Goal: Task Accomplishment & Management: Use online tool/utility

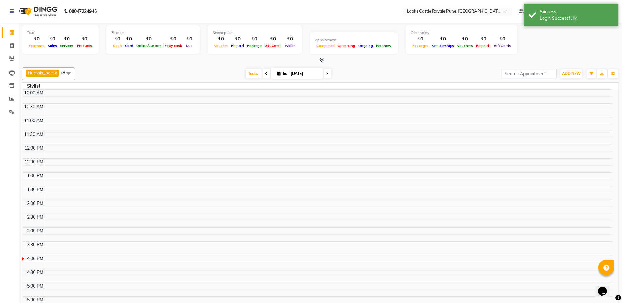
select select "en"
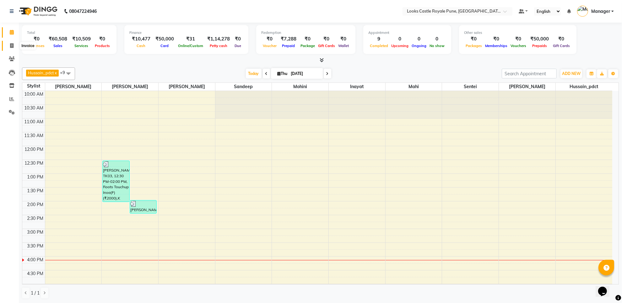
click at [12, 43] on icon at bounding box center [11, 45] width 3 height 5
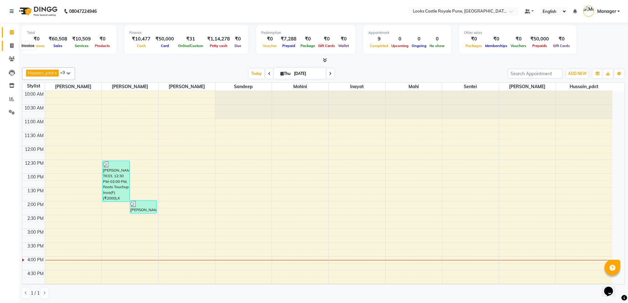
select select "5915"
select select "service"
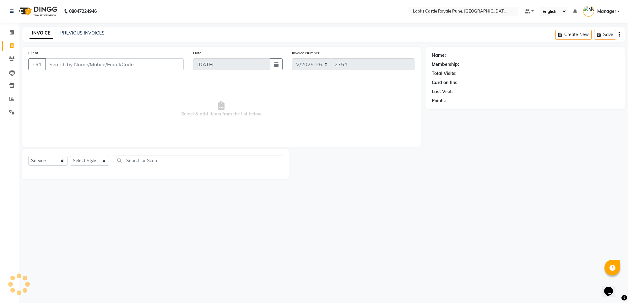
click at [100, 67] on input "Client" at bounding box center [114, 64] width 138 height 12
type input "*"
type input "9999999999"
select select "1: Object"
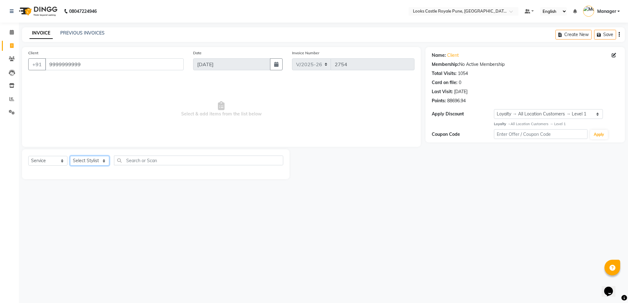
click at [74, 161] on select "Select Stylist Akshay [PERSON_NAME] [PERSON_NAME] [PERSON_NAME] Danish [PERSON_…" at bounding box center [89, 161] width 39 height 10
select select "71753"
click at [70, 156] on select "Select Stylist Akshay [PERSON_NAME] [PERSON_NAME] [PERSON_NAME] Danish [PERSON_…" at bounding box center [89, 161] width 39 height 10
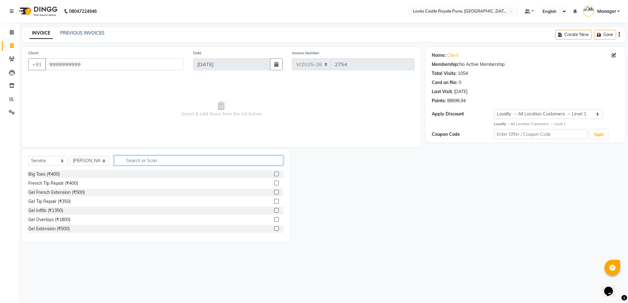
click at [133, 159] on input "text" at bounding box center [198, 161] width 169 height 10
type input "h"
type input "mass"
click at [51, 219] on div "Head Massage(F) (₹800)" at bounding box center [53, 220] width 50 height 7
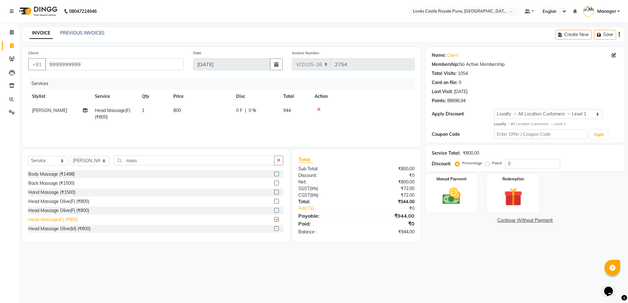
checkbox input "false"
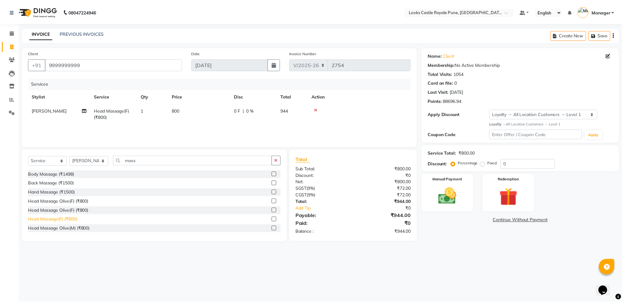
scroll to position [78, 0]
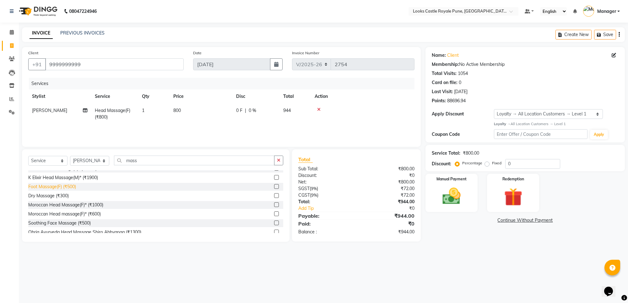
click at [39, 188] on div "Foot Massage(F) (₹500)" at bounding box center [52, 187] width 48 height 7
checkbox input "false"
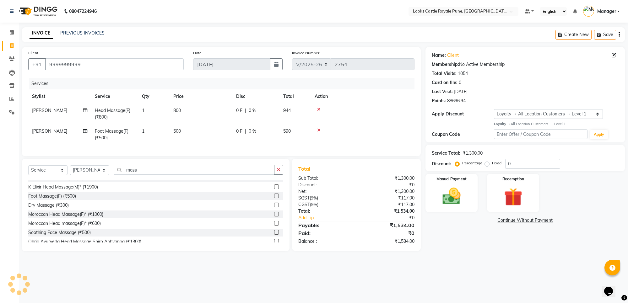
click at [185, 131] on td "500" at bounding box center [200, 134] width 63 height 21
select select "71753"
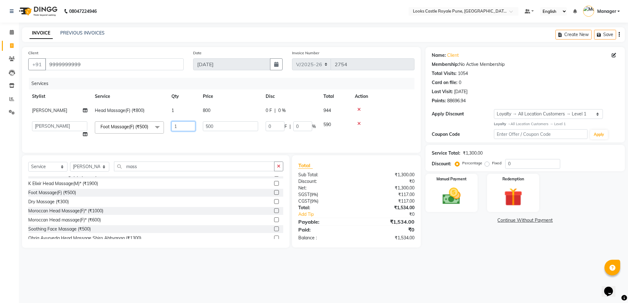
click at [185, 131] on input "1" at bounding box center [183, 126] width 24 height 10
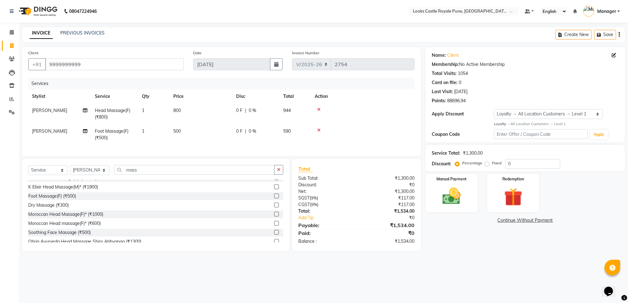
click at [199, 133] on td "500" at bounding box center [200, 134] width 63 height 21
select select "71753"
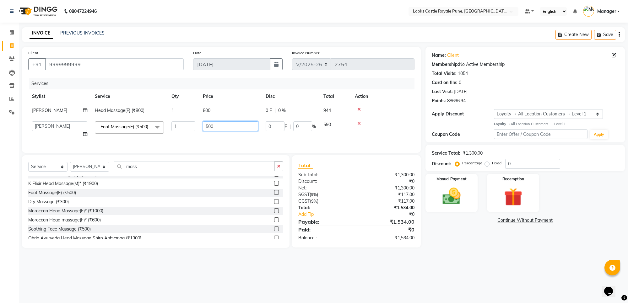
click at [227, 125] on input "500" at bounding box center [230, 126] width 55 height 10
type input "5"
type input "850"
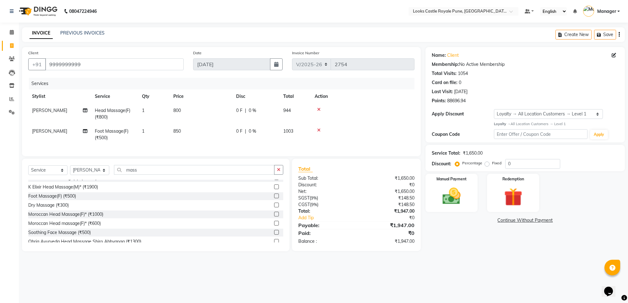
click at [211, 110] on td "800" at bounding box center [200, 114] width 63 height 21
select select "71753"
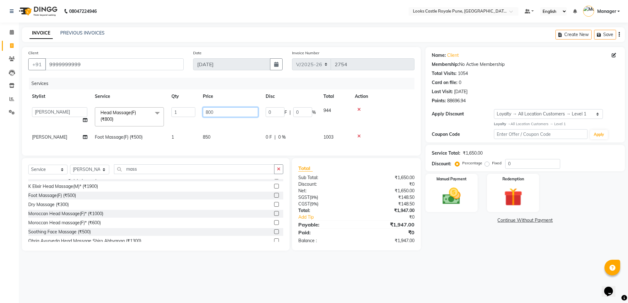
click at [225, 117] on input "800" at bounding box center [230, 112] width 55 height 10
type input "850"
click at [554, 275] on div "08047224946 Select Location × Looks Castle Royale Pune, [GEOGRAPHIC_DATA], [GEO…" at bounding box center [314, 151] width 628 height 303
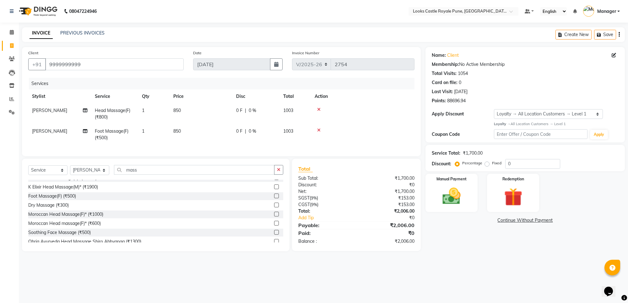
click at [35, 129] on span "[PERSON_NAME]" at bounding box center [49, 131] width 35 height 6
select select "71753"
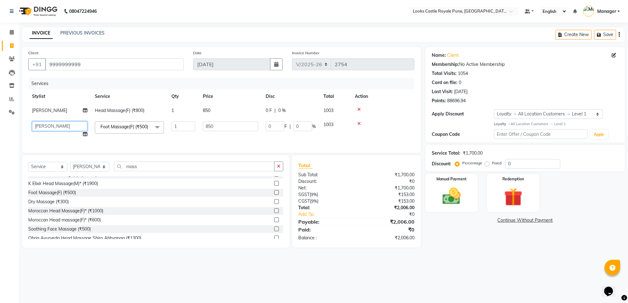
click at [49, 126] on select "Akshay [PERSON_NAME] [PERSON_NAME] [PERSON_NAME] Danish [PERSON_NAME] [PERSON_N…" at bounding box center [59, 126] width 55 height 10
select select "76322"
click at [455, 200] on img at bounding box center [451, 196] width 31 height 22
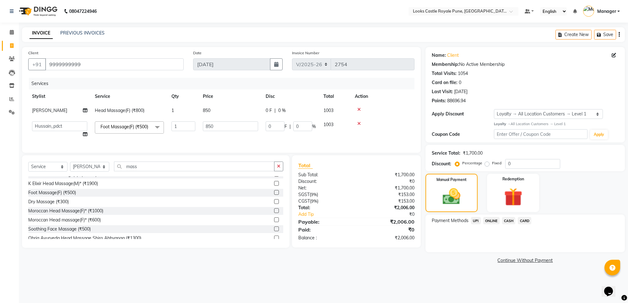
click at [507, 221] on span "CASH" at bounding box center [508, 220] width 13 height 7
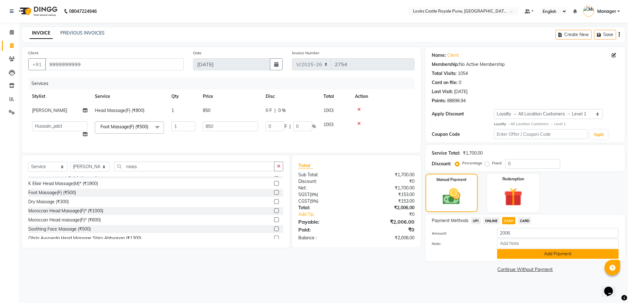
click at [506, 251] on button "Add Payment" at bounding box center [557, 254] width 121 height 10
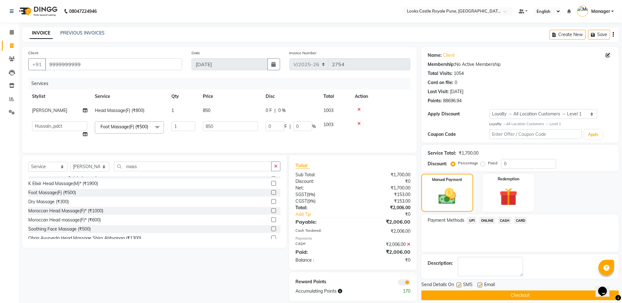
click at [500, 297] on button "Checkout" at bounding box center [519, 296] width 197 height 10
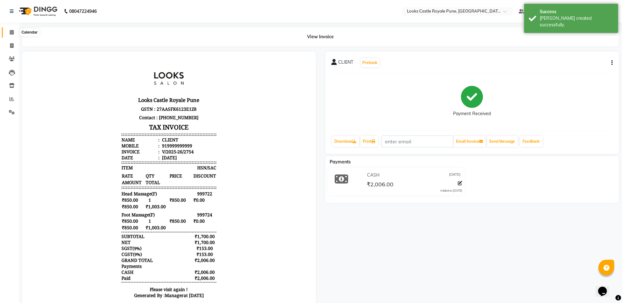
click at [13, 31] on icon at bounding box center [12, 32] width 4 height 5
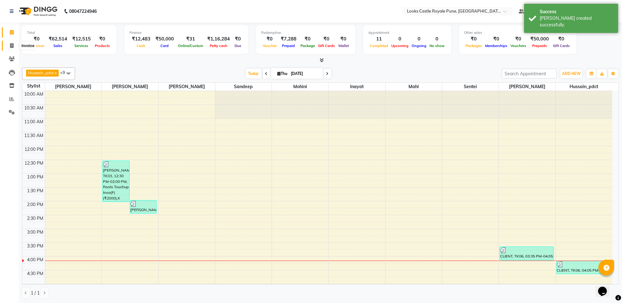
click at [13, 45] on span at bounding box center [11, 45] width 11 height 7
select select "5915"
select select "service"
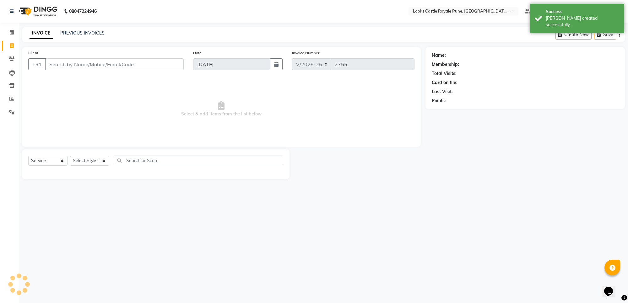
click at [103, 64] on input "Client" at bounding box center [114, 64] width 138 height 12
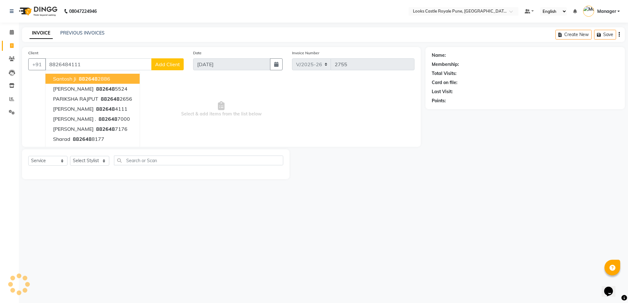
type input "8826484111"
select select "1: Object"
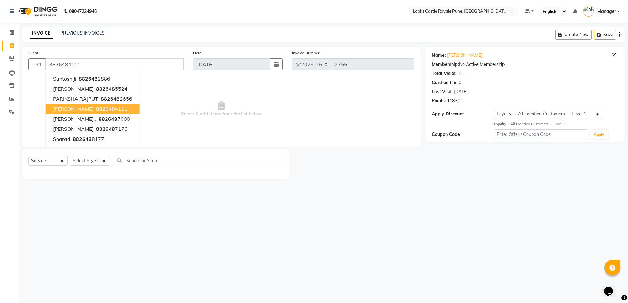
click at [119, 107] on ngb-highlight "882648 4111" at bounding box center [111, 109] width 33 height 6
select select "1: Object"
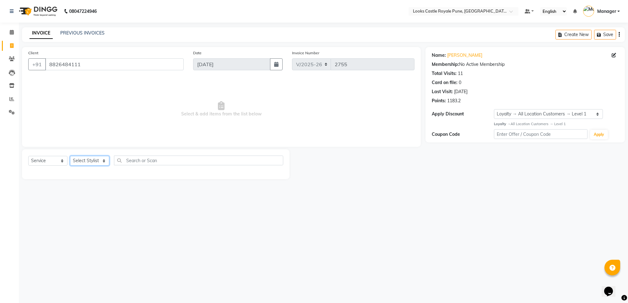
click at [91, 159] on select "Select Stylist Akshay [PERSON_NAME] [PERSON_NAME] [PERSON_NAME] Danish [PERSON_…" at bounding box center [89, 161] width 39 height 10
select select "76322"
click at [70, 156] on select "Select Stylist Akshay [PERSON_NAME] [PERSON_NAME] [PERSON_NAME] Danish [PERSON_…" at bounding box center [89, 161] width 39 height 10
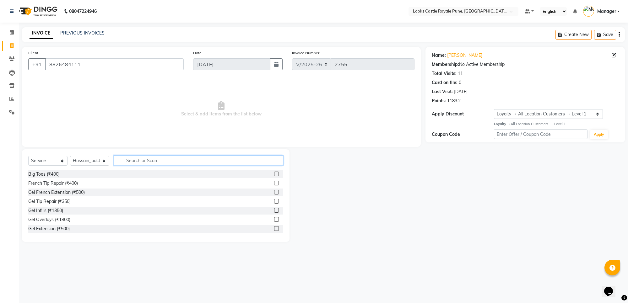
click at [149, 156] on input "text" at bounding box center [198, 161] width 169 height 10
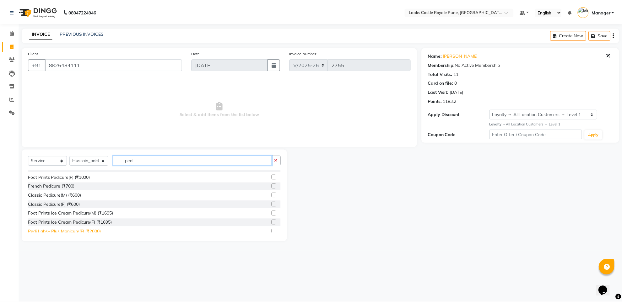
scroll to position [13, 0]
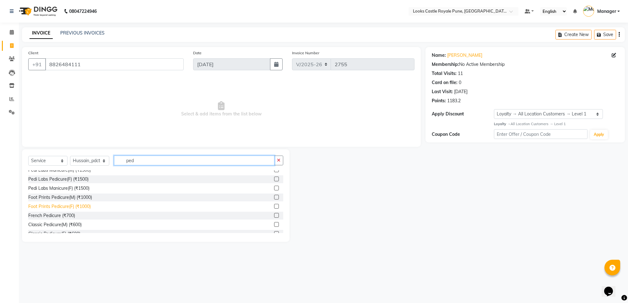
type input "ped"
click at [84, 204] on div "Foot Prints Pedicure(F) (₹1000)" at bounding box center [59, 206] width 62 height 7
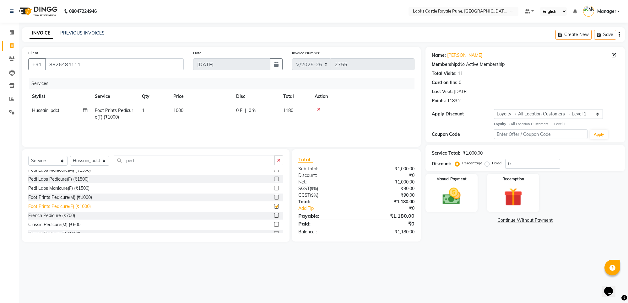
checkbox input "false"
click at [86, 199] on div "Foot Prints Pedicure(M) (₹1000)" at bounding box center [60, 197] width 64 height 7
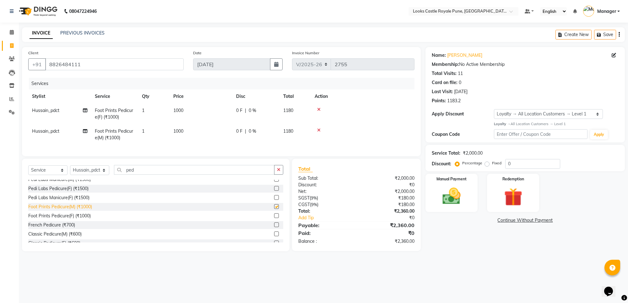
checkbox input "false"
click at [319, 131] on icon at bounding box center [318, 130] width 3 height 4
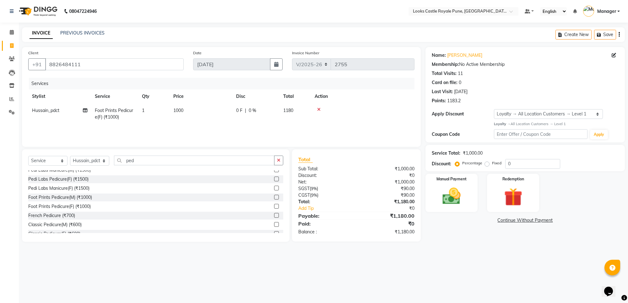
drag, startPoint x: 179, startPoint y: 105, endPoint x: 186, endPoint y: 104, distance: 6.7
click at [180, 105] on td "1000" at bounding box center [200, 114] width 63 height 21
select select "76322"
click at [222, 109] on input "1000" at bounding box center [230, 112] width 55 height 10
type input "1200"
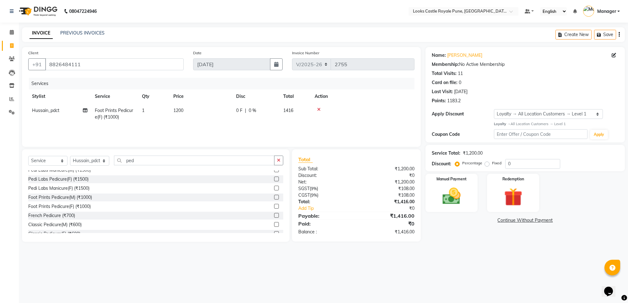
click at [472, 256] on div "08047224946 Select Location × Looks Castle Royale Pune, [GEOGRAPHIC_DATA], [GEO…" at bounding box center [314, 151] width 628 height 303
click at [451, 194] on img at bounding box center [451, 196] width 31 height 22
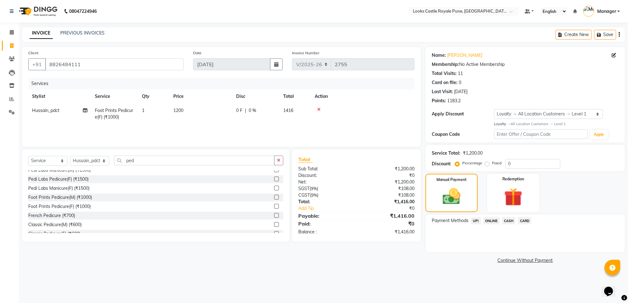
click at [508, 222] on span "CASH" at bounding box center [508, 220] width 13 height 7
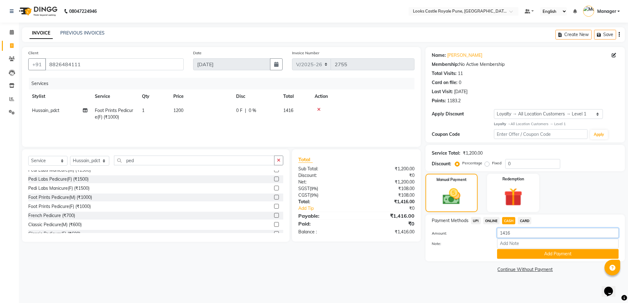
drag, startPoint x: 517, startPoint y: 232, endPoint x: 481, endPoint y: 239, distance: 36.8
click at [481, 239] on div "Amount: 1416 Note: Add Payment" at bounding box center [524, 243] width 187 height 31
type input "1000"
click at [538, 252] on button "Add Payment" at bounding box center [557, 254] width 121 height 10
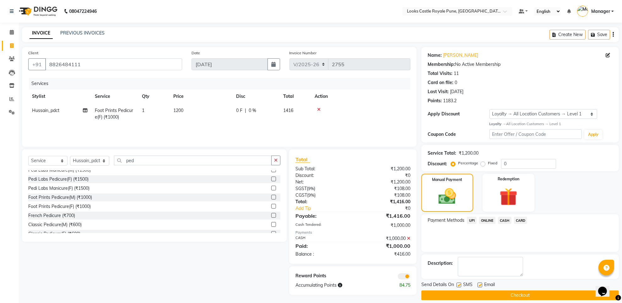
click at [471, 220] on span "UPI" at bounding box center [472, 220] width 10 height 7
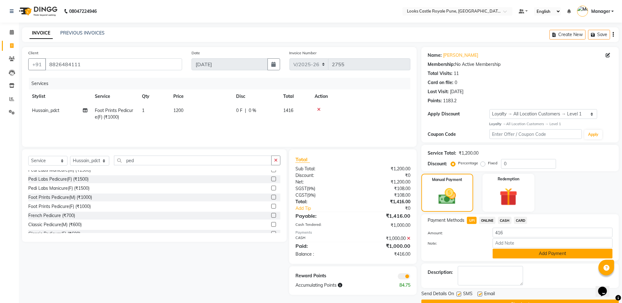
click at [516, 253] on button "Add Payment" at bounding box center [552, 254] width 120 height 10
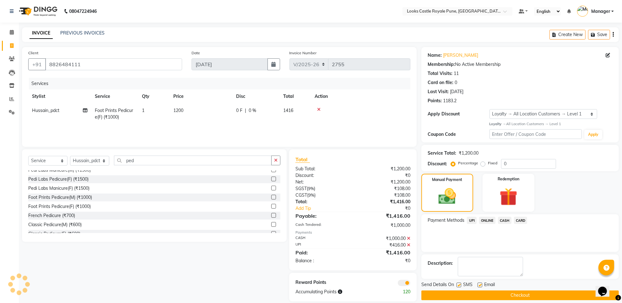
scroll to position [7, 0]
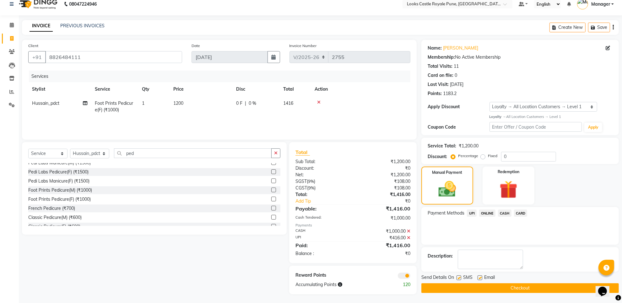
click at [478, 284] on button "Checkout" at bounding box center [519, 288] width 197 height 10
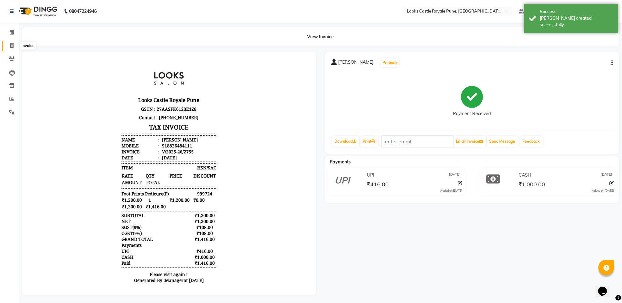
click at [14, 47] on span at bounding box center [11, 45] width 11 height 7
select select "service"
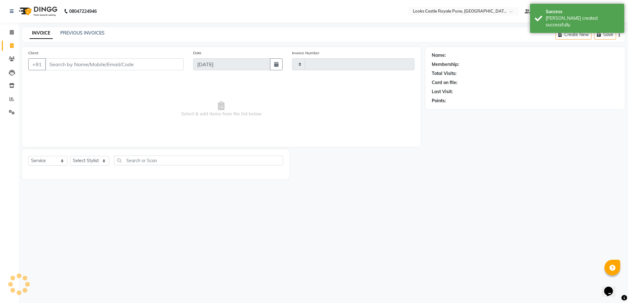
type input "2756"
select select "5915"
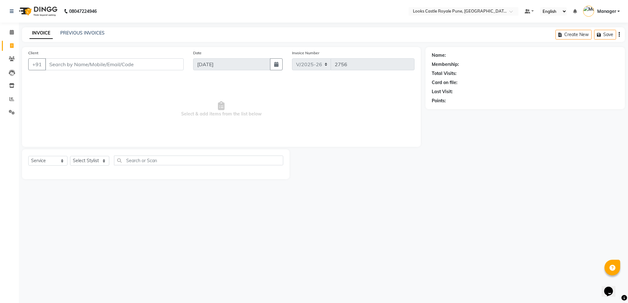
click at [94, 61] on input "Client" at bounding box center [114, 64] width 138 height 12
type input "9999"
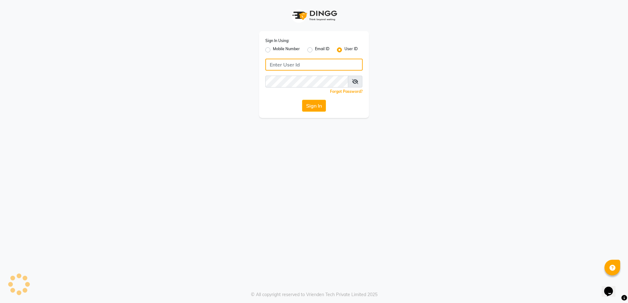
type input "e2555-01"
